Goal: Information Seeking & Learning: Learn about a topic

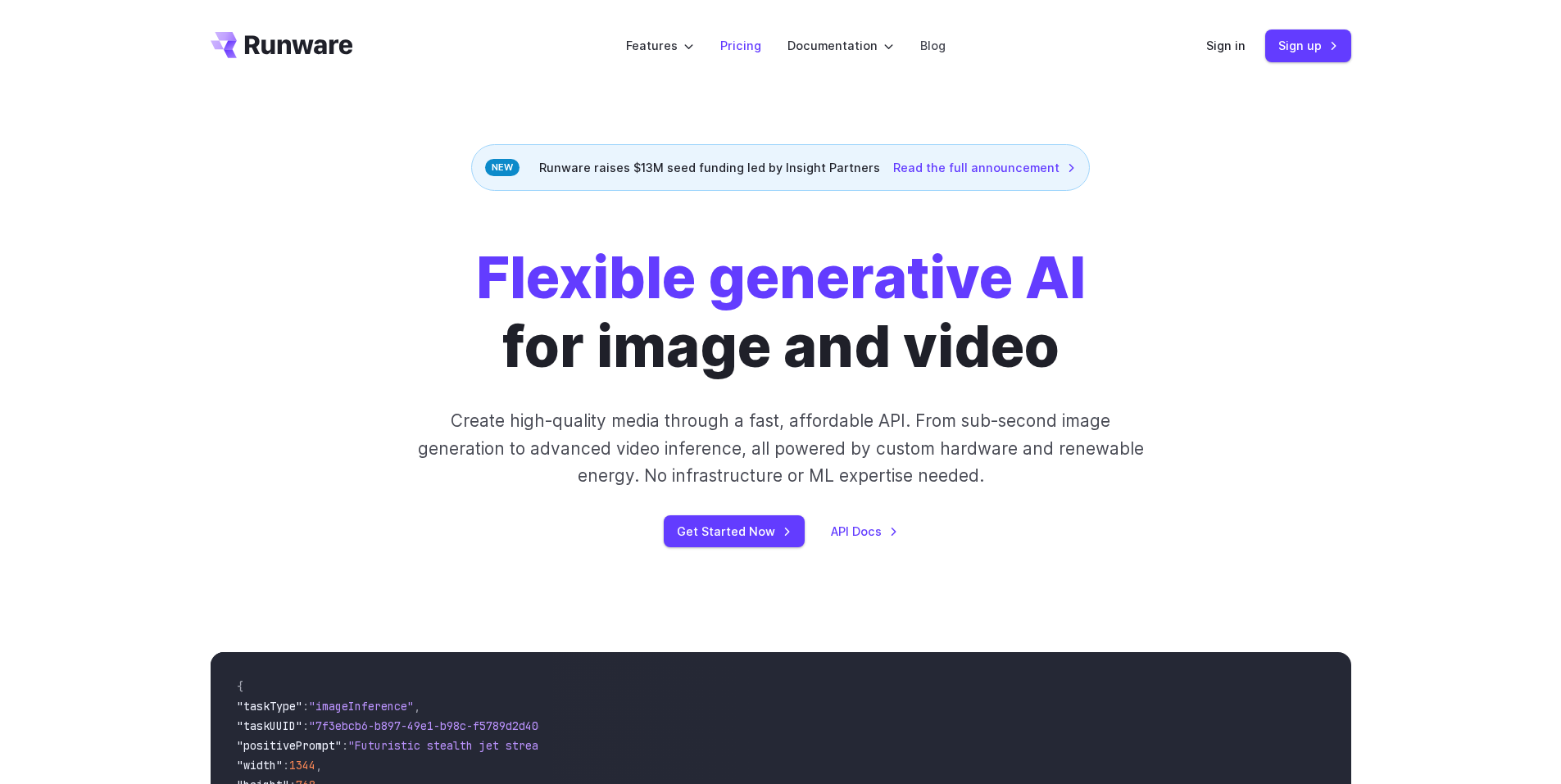
click at [733, 44] on link "Pricing" at bounding box center [740, 46] width 41 height 19
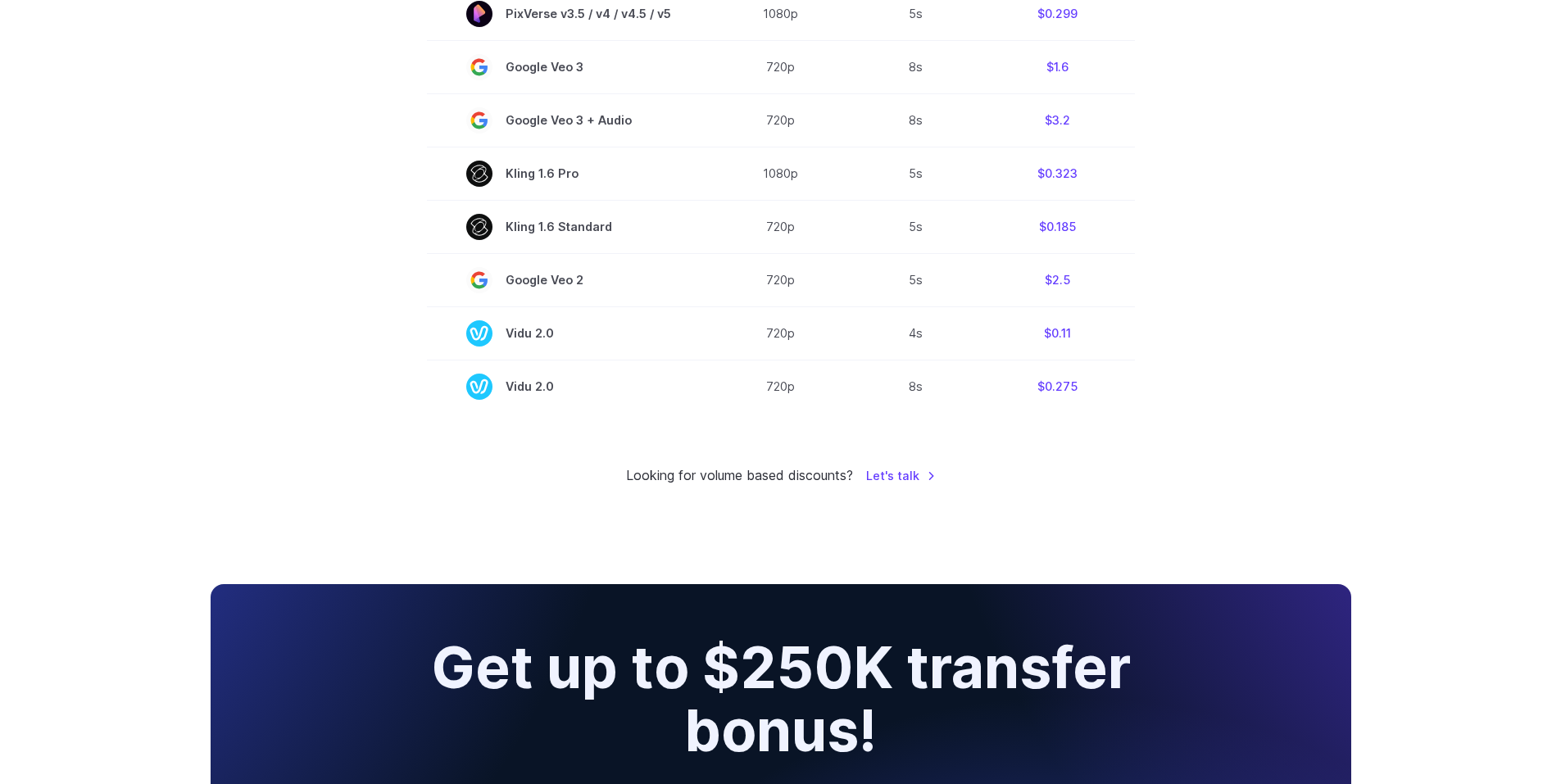
scroll to position [1228, 0]
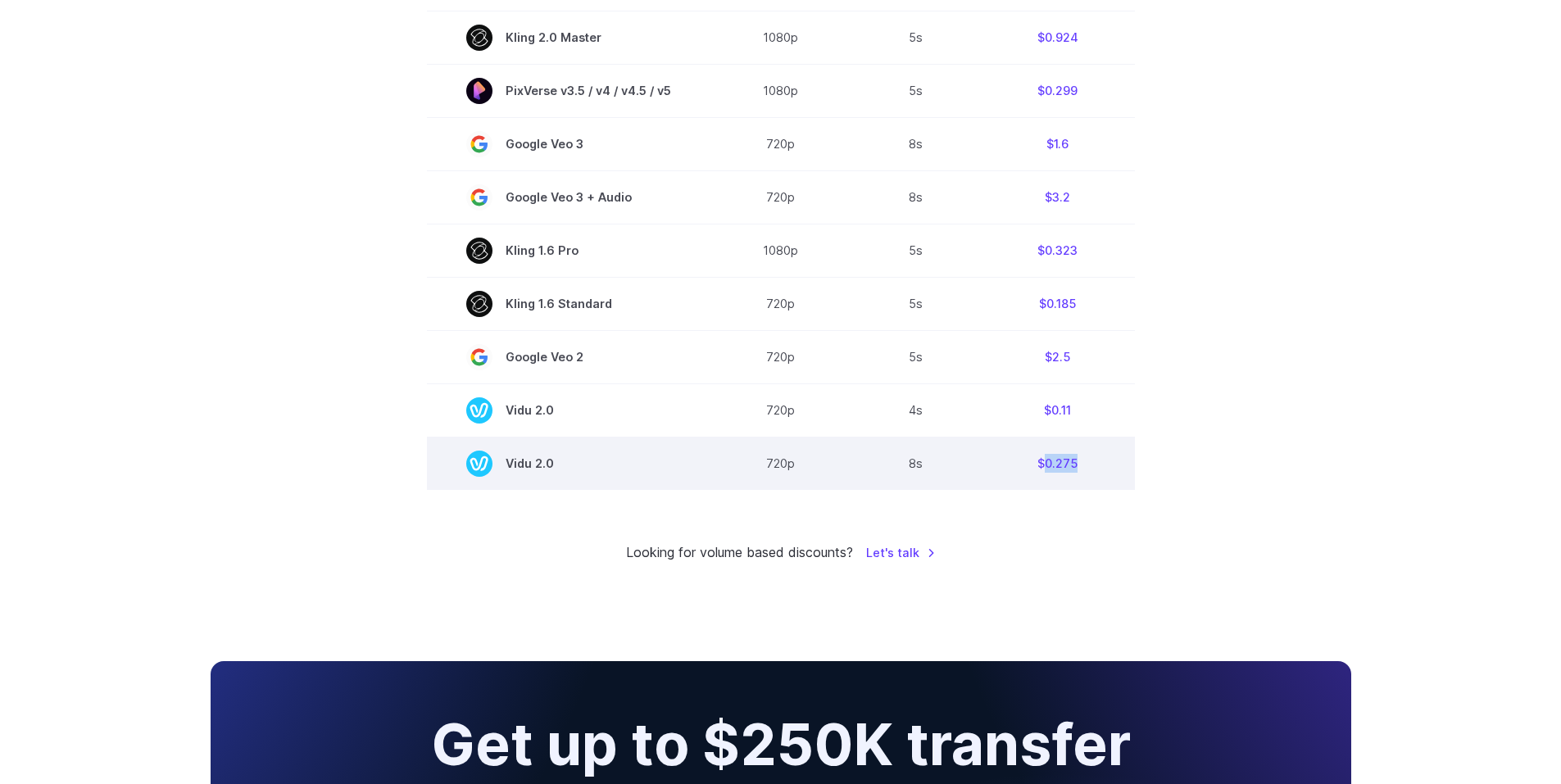
drag, startPoint x: 1116, startPoint y: 460, endPoint x: 1040, endPoint y: 456, distance: 76.1
click at [1040, 456] on td "$0.275" at bounding box center [1057, 463] width 154 height 53
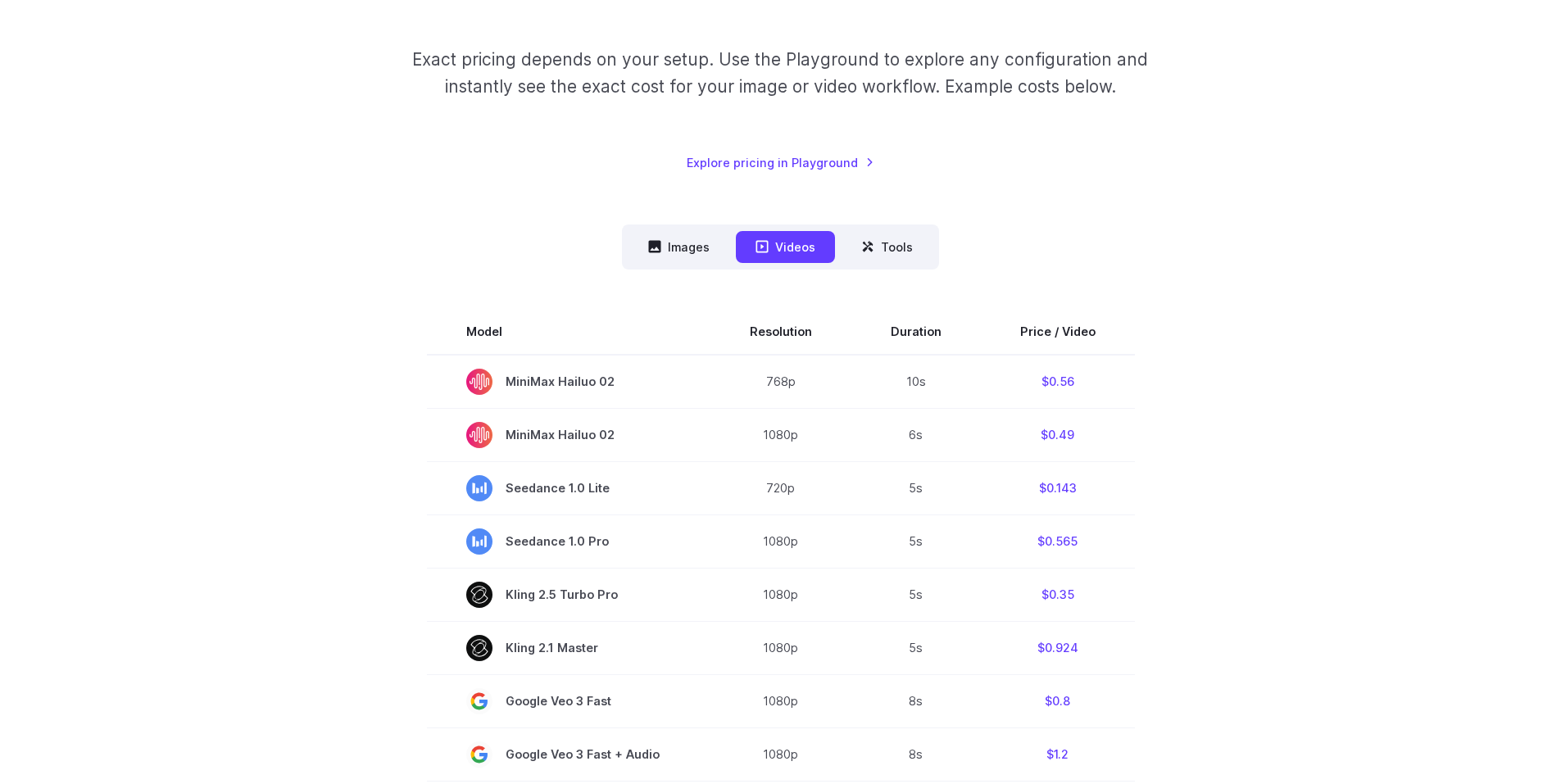
scroll to position [0, 0]
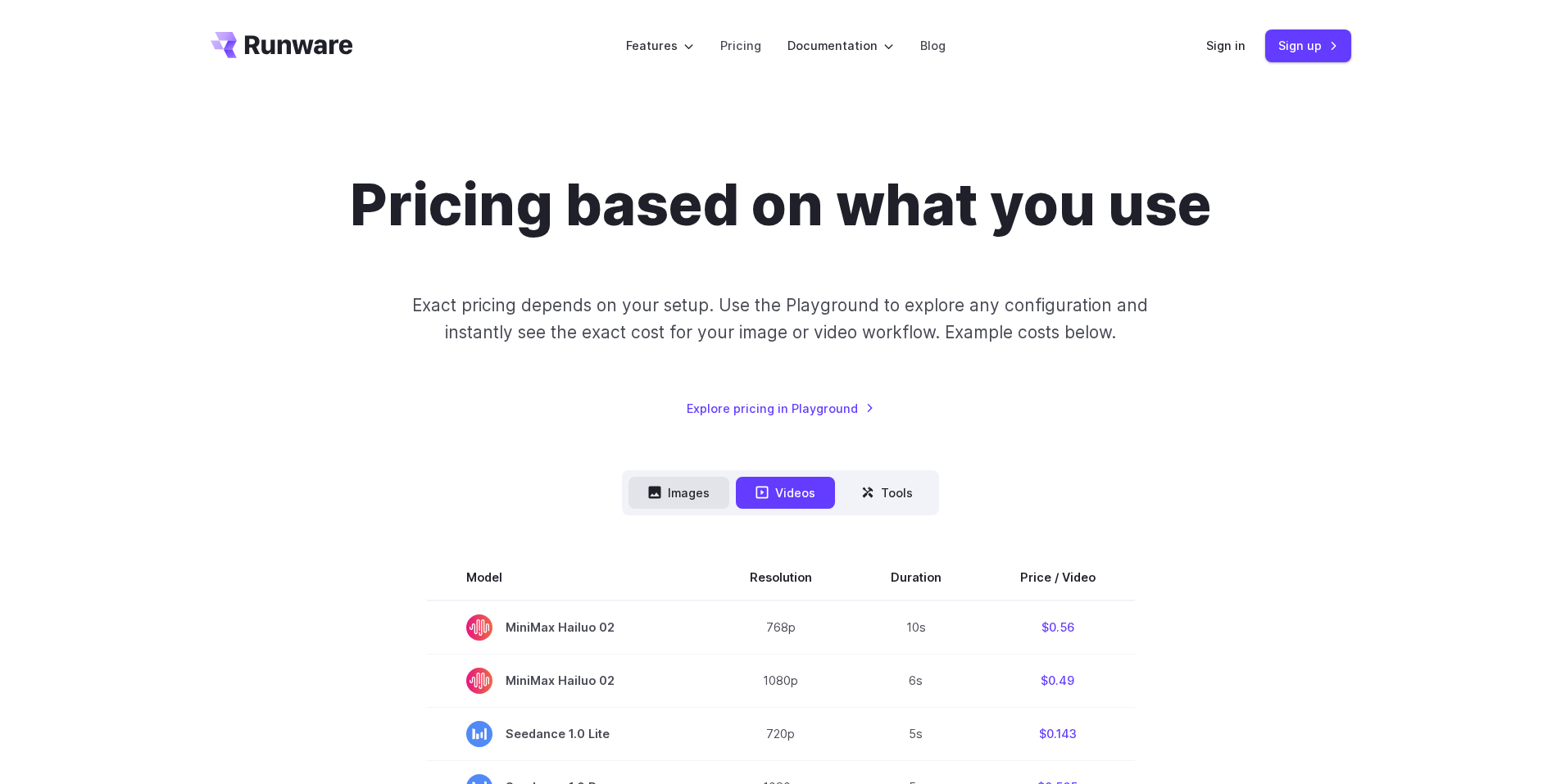
click at [689, 495] on button "Images" at bounding box center [679, 493] width 101 height 32
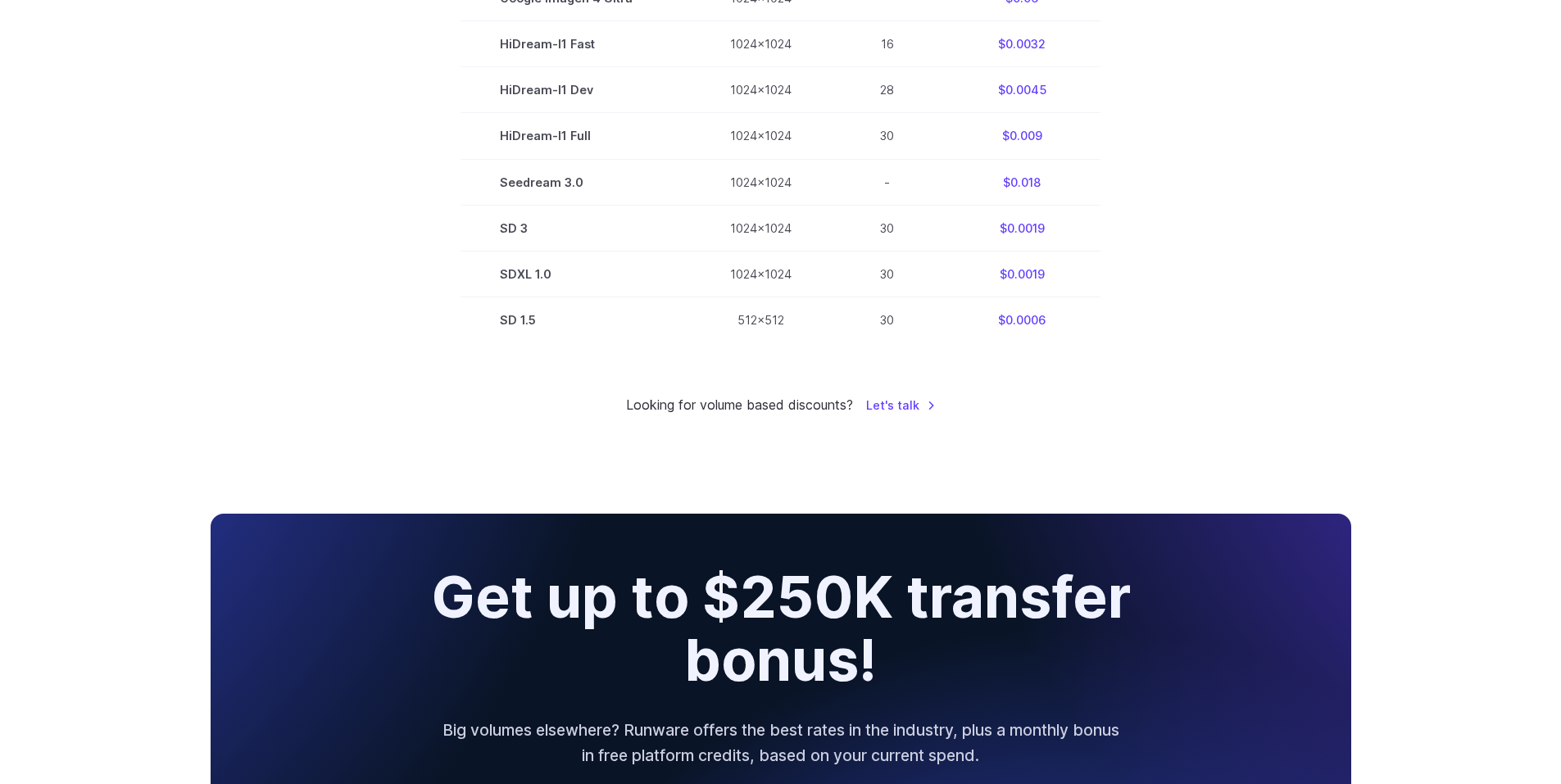
scroll to position [1146, 0]
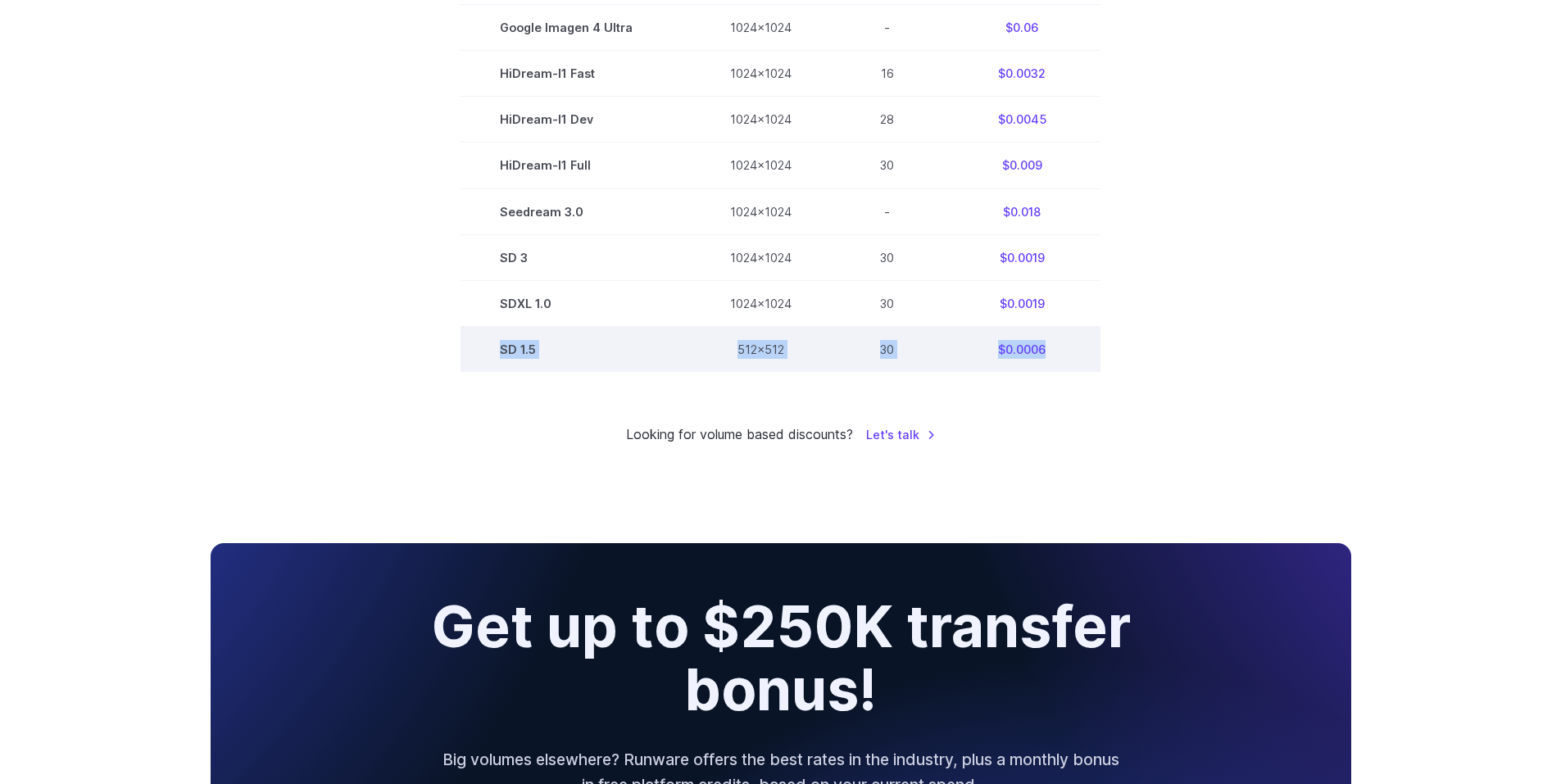
drag, startPoint x: 1064, startPoint y: 353, endPoint x: 503, endPoint y: 350, distance: 561.0
click at [503, 350] on tr "SD 1.5 512x512 30 $0.0006" at bounding box center [780, 349] width 640 height 46
copy tr "SD 1.5 512x512 30 $0.0006"
